Goal: Information Seeking & Learning: Check status

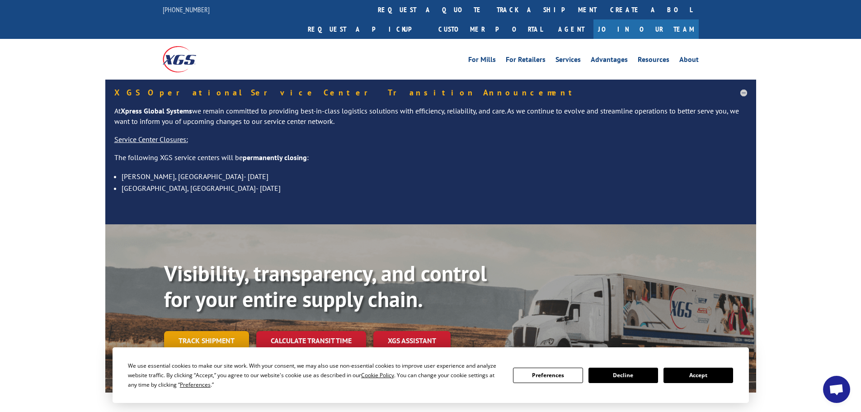
click at [203, 331] on link "Track shipment" at bounding box center [206, 340] width 85 height 19
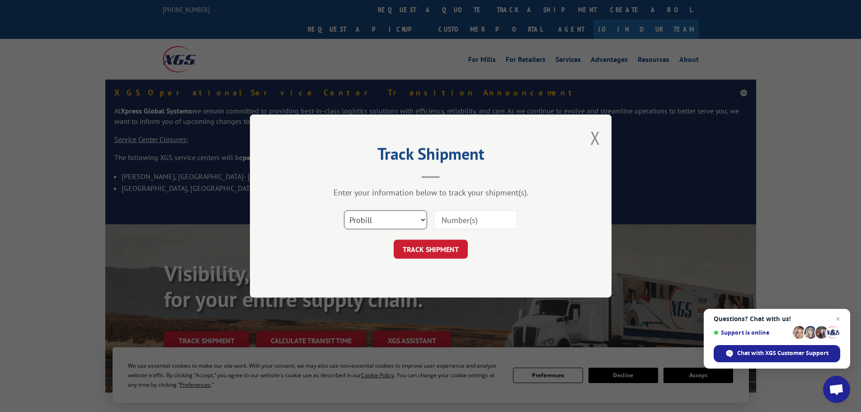
click at [421, 217] on select "Select category... Probill BOL PO" at bounding box center [385, 219] width 83 height 19
select select "po"
click at [344, 210] on select "Select category... Probill BOL PO" at bounding box center [385, 219] width 83 height 19
paste input "52530074"
type input "52530074"
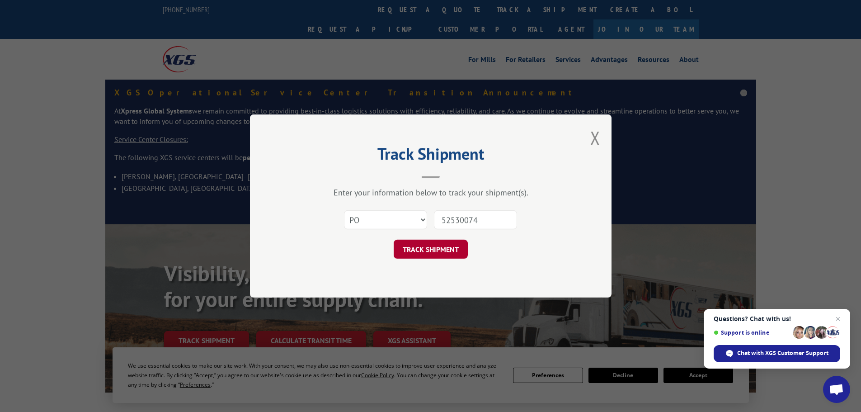
click at [422, 245] on button "TRACK SHIPMENT" at bounding box center [431, 248] width 74 height 19
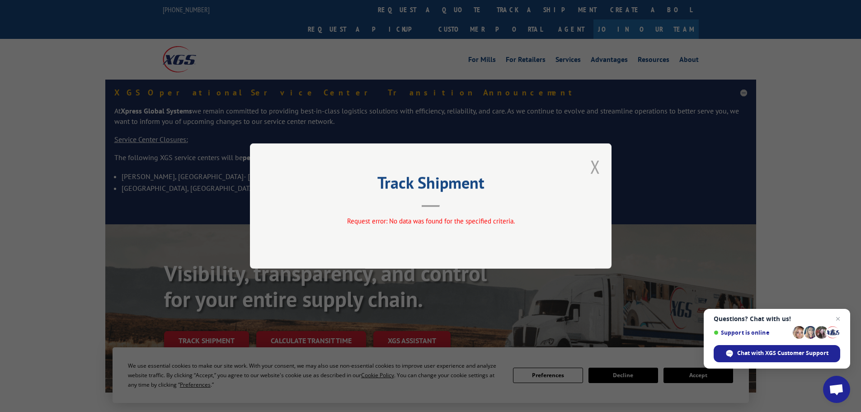
click at [594, 165] on button "Close modal" at bounding box center [595, 167] width 10 height 24
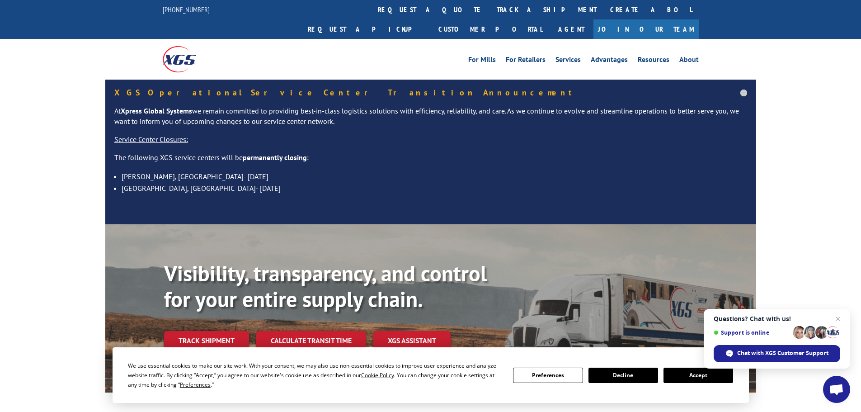
click at [222, 331] on link "Track shipment" at bounding box center [206, 340] width 85 height 19
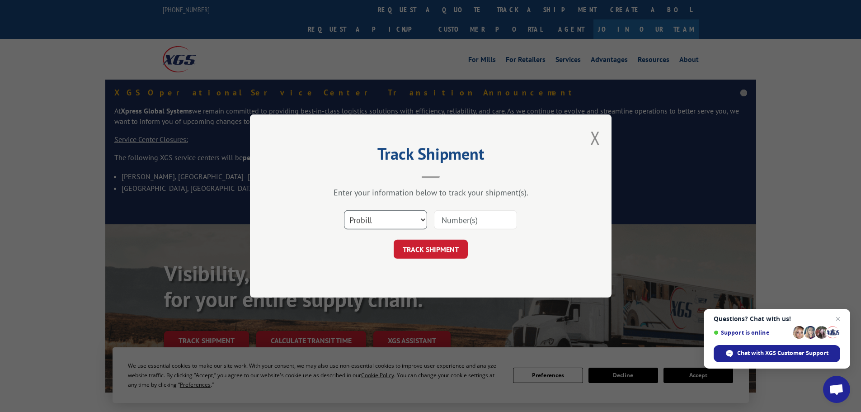
click at [421, 217] on select "Select category... Probill BOL PO" at bounding box center [385, 219] width 83 height 19
select select "po"
click at [344, 210] on select "Select category... Probill BOL PO" at bounding box center [385, 219] width 83 height 19
paste input "52530074"
type input "52530074"
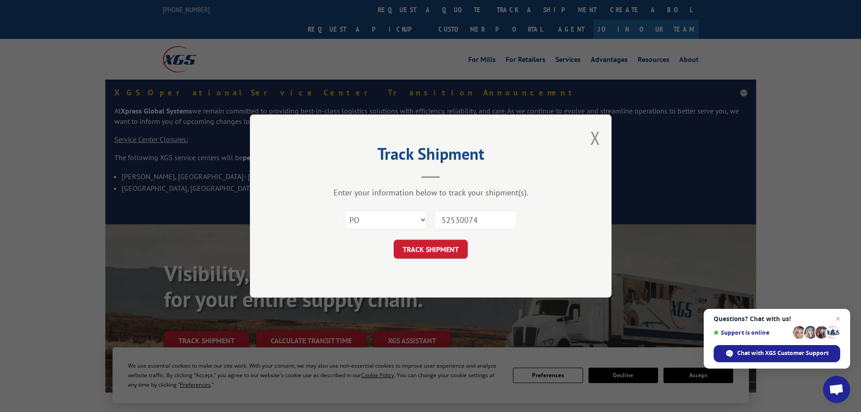
click at [431, 248] on button "TRACK SHIPMENT" at bounding box center [431, 248] width 74 height 19
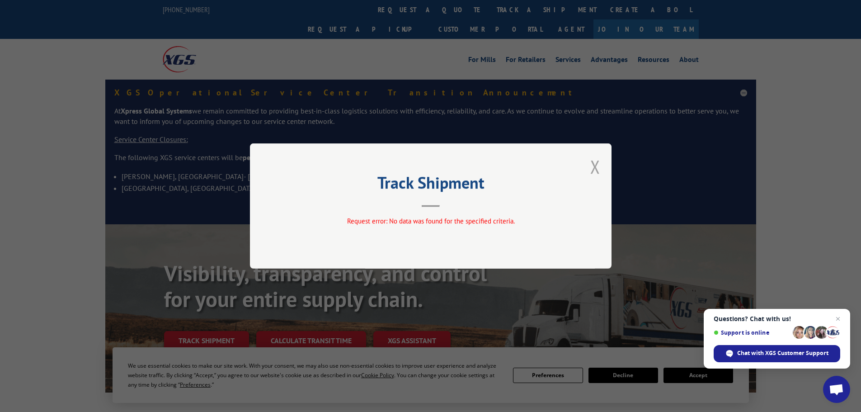
click at [594, 168] on button "Close modal" at bounding box center [595, 167] width 10 height 24
